Goal: Task Accomplishment & Management: Manage account settings

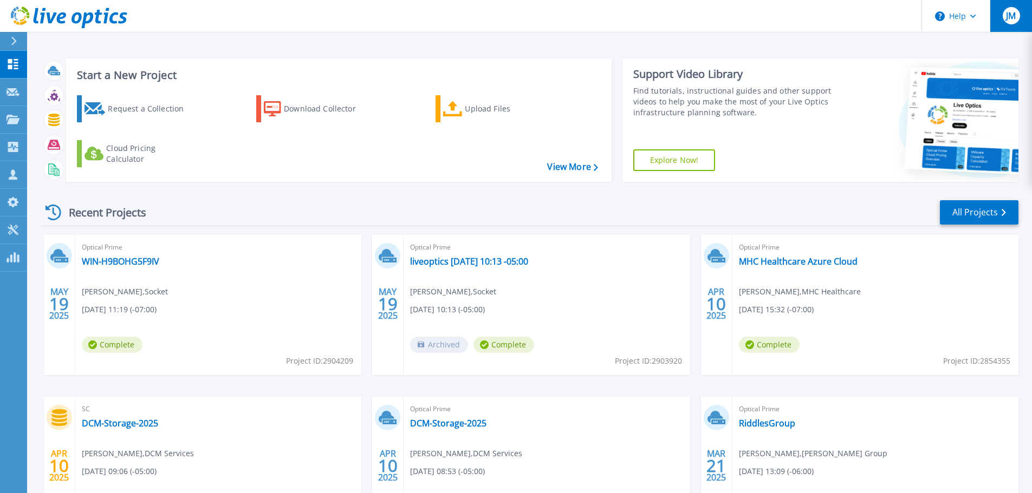
click at [1003, 23] on div "JM" at bounding box center [1010, 15] width 17 height 17
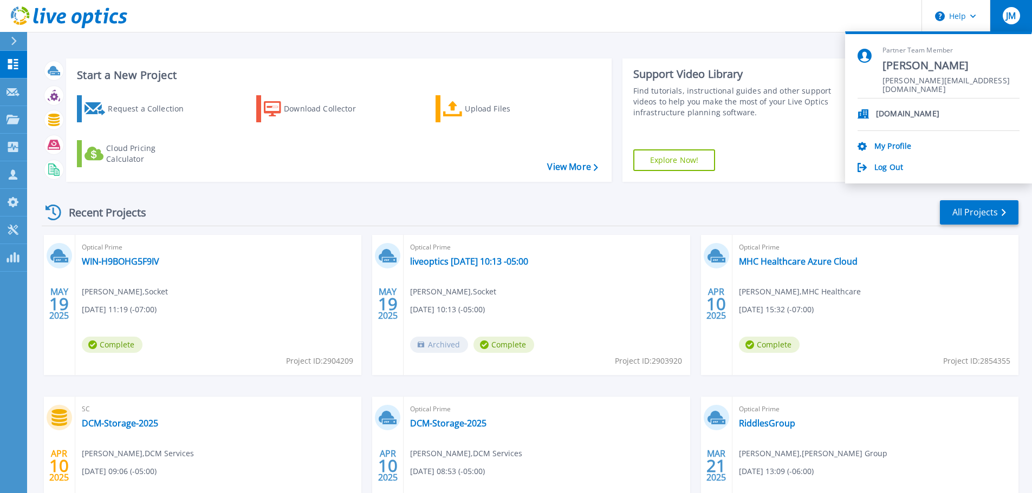
drag, startPoint x: 954, startPoint y: 49, endPoint x: 949, endPoint y: 50, distance: 5.5
click at [949, 50] on span "Partner Team Member" at bounding box center [950, 50] width 137 height 9
drag, startPoint x: 915, startPoint y: 50, endPoint x: 892, endPoint y: 49, distance: 22.7
click at [892, 49] on span "Partner Team Member" at bounding box center [950, 50] width 137 height 9
click at [892, 147] on link "My Profile" at bounding box center [892, 147] width 37 height 10
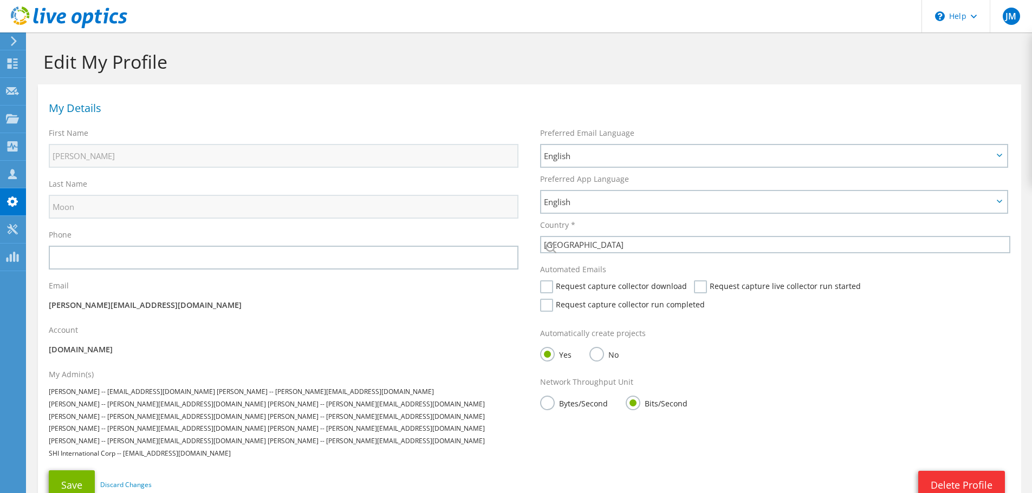
select select "224"
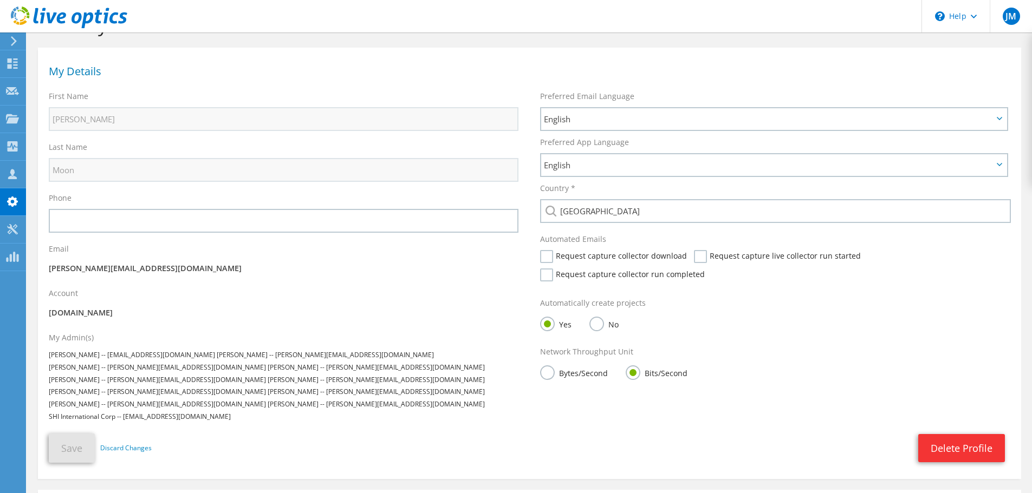
scroll to position [54, 0]
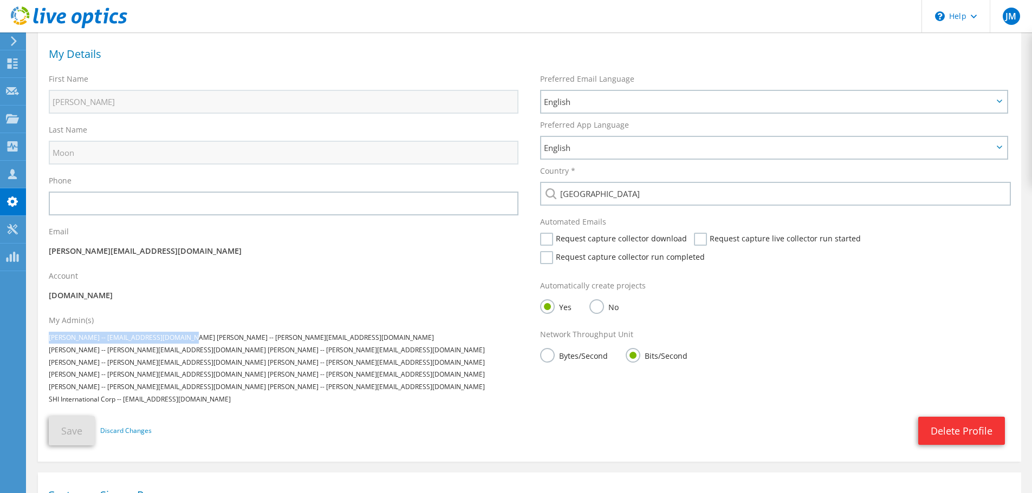
drag, startPoint x: 49, startPoint y: 338, endPoint x: 189, endPoint y: 343, distance: 139.8
click at [189, 343] on div "[PERSON_NAME] -- [EMAIL_ADDRESS][DOMAIN_NAME]" at bounding box center [132, 338] width 166 height 12
click at [240, 382] on span "[PERSON_NAME] -- [PERSON_NAME][EMAIL_ADDRESS][DOMAIN_NAME]" at bounding box center [157, 386] width 217 height 9
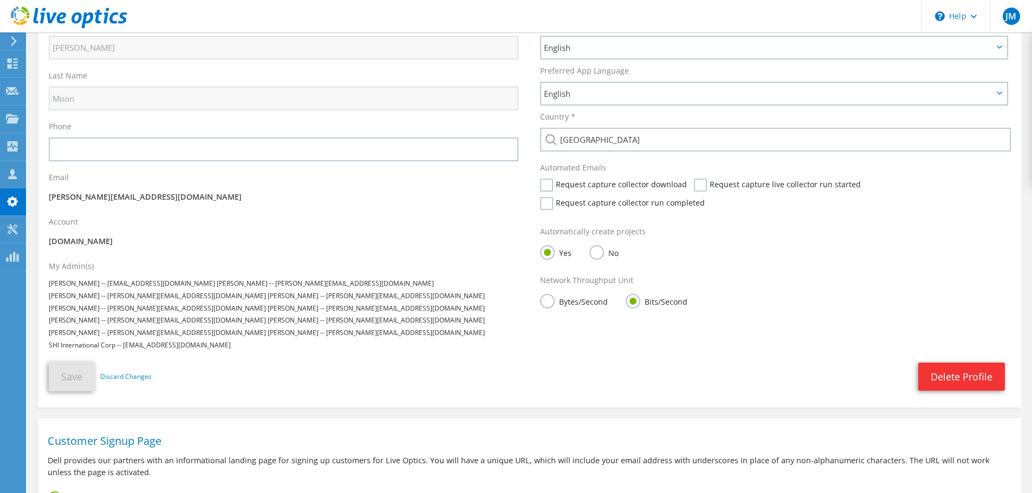
scroll to position [0, 0]
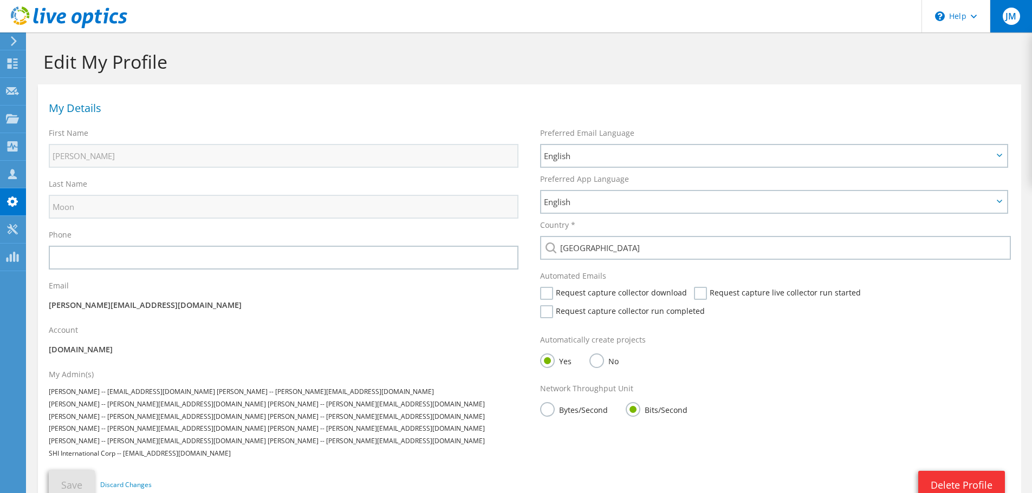
click at [1017, 8] on div "JM" at bounding box center [1010, 16] width 42 height 32
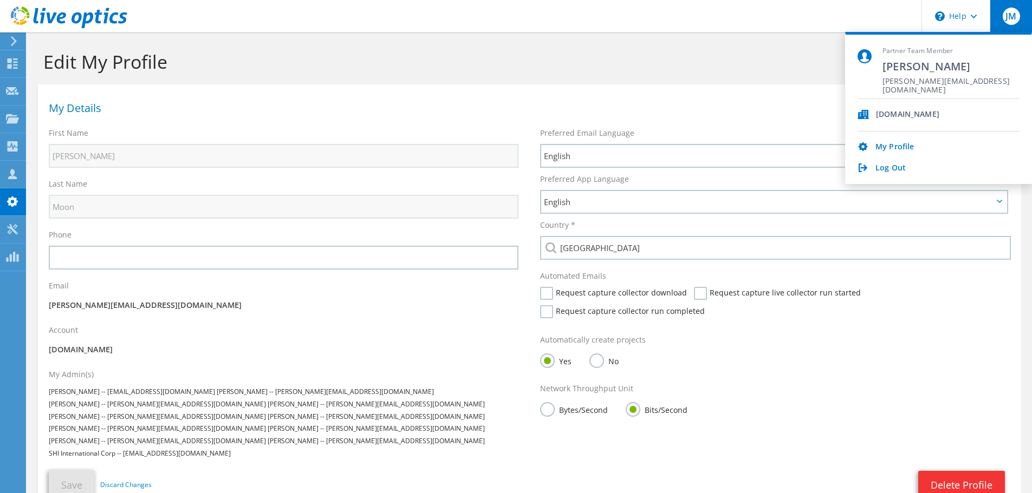
drag, startPoint x: 930, startPoint y: 50, endPoint x: 882, endPoint y: 45, distance: 48.4
click at [882, 45] on div "Partner Team Member [PERSON_NAME] [PERSON_NAME][EMAIL_ADDRESS][DOMAIN_NAME] [DO…" at bounding box center [938, 108] width 187 height 152
drag, startPoint x: 791, startPoint y: 77, endPoint x: 814, endPoint y: 44, distance: 40.9
click at [791, 77] on div "Edit My Profile" at bounding box center [529, 58] width 994 height 52
